Goal: Task Accomplishment & Management: Manage account settings

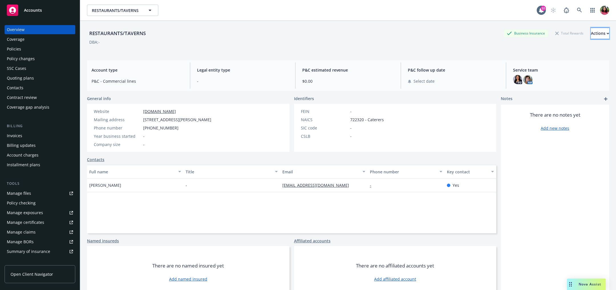
click at [593, 35] on button "Actions" at bounding box center [600, 33] width 18 height 11
click at [24, 51] on div "Policies" at bounding box center [40, 48] width 66 height 9
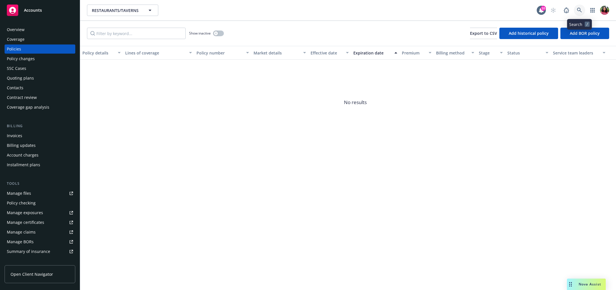
click at [578, 11] on icon at bounding box center [579, 10] width 5 height 5
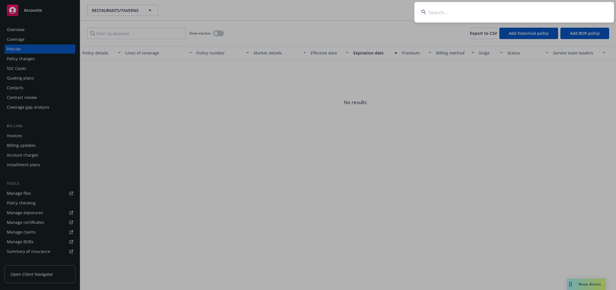
click at [528, 16] on input at bounding box center [514, 12] width 200 height 21
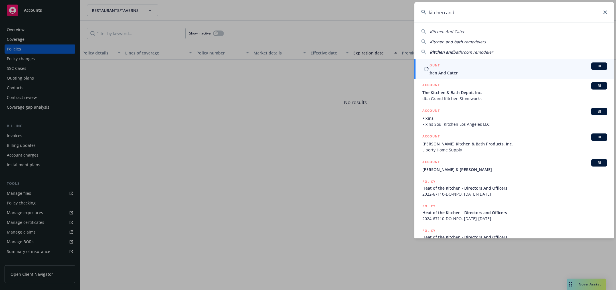
type input "kitchen and"
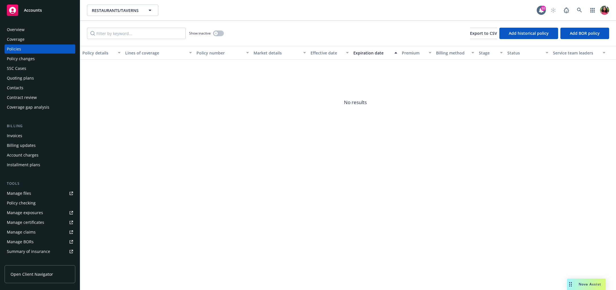
click at [49, 32] on div "Overview" at bounding box center [40, 29] width 66 height 9
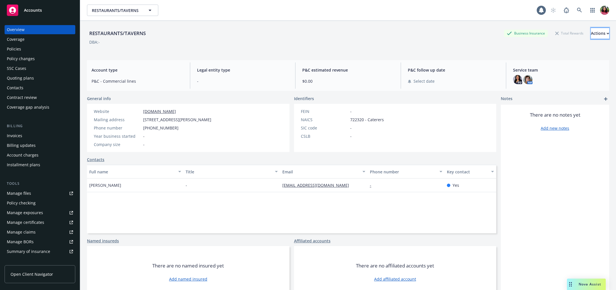
click at [591, 28] on div "Actions" at bounding box center [600, 33] width 18 height 11
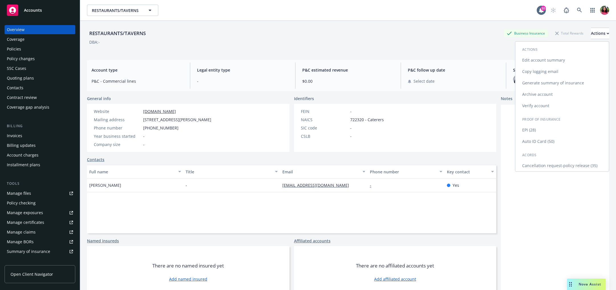
click at [543, 94] on link "Archive account" at bounding box center [562, 94] width 94 height 11
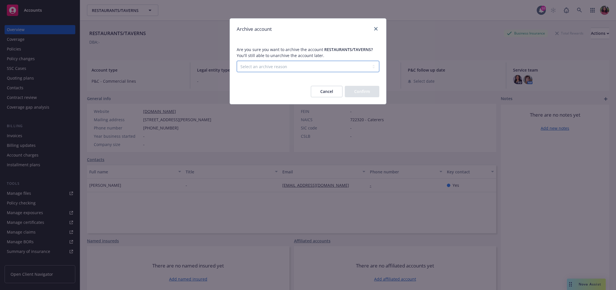
click at [280, 65] on select "Select an archive reason Client declined proposal Client went out of business C…" at bounding box center [308, 66] width 143 height 11
select select "DUPLICATE_OR_ERROR"
click at [358, 90] on button "Confirm" at bounding box center [362, 91] width 35 height 11
